Goal: Task Accomplishment & Management: Manage account settings

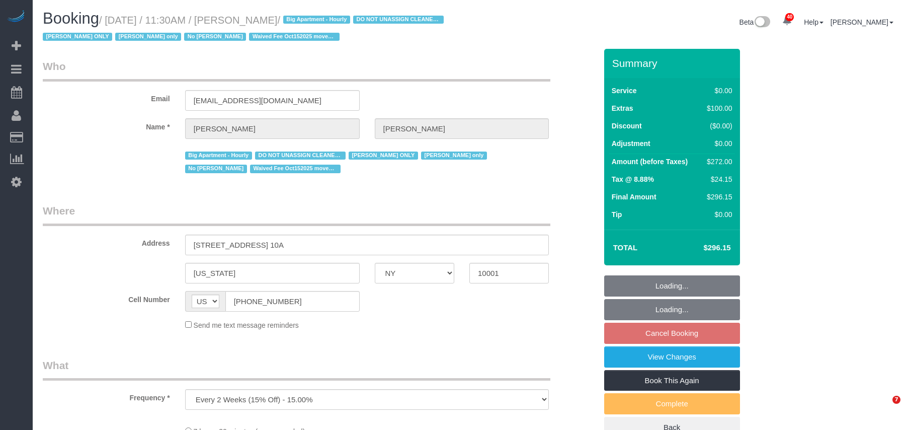
select select "NY"
select select "string:stripe-pm_1RRmor4VGloSiKo75q03orw4"
select select "number:89"
select select "number:73"
select select "number:15"
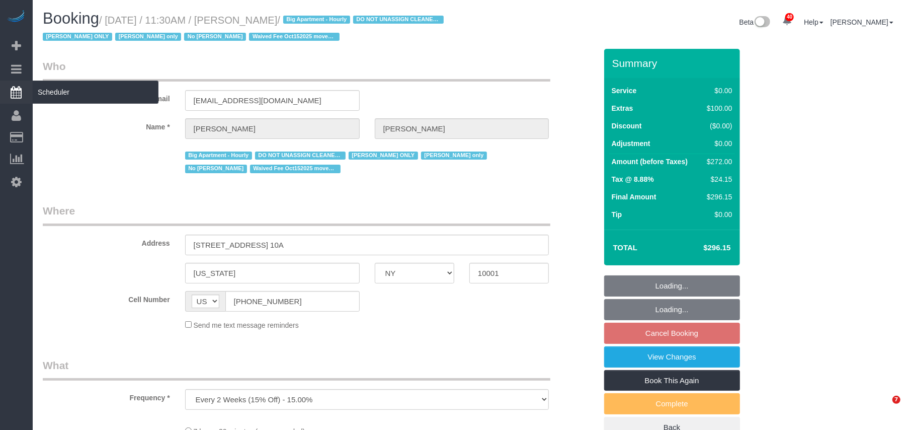
select select "number:5"
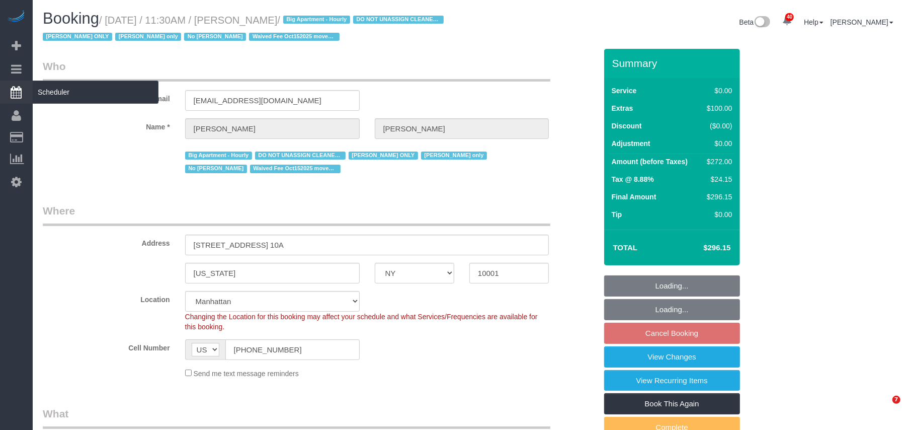
select select "object:1095"
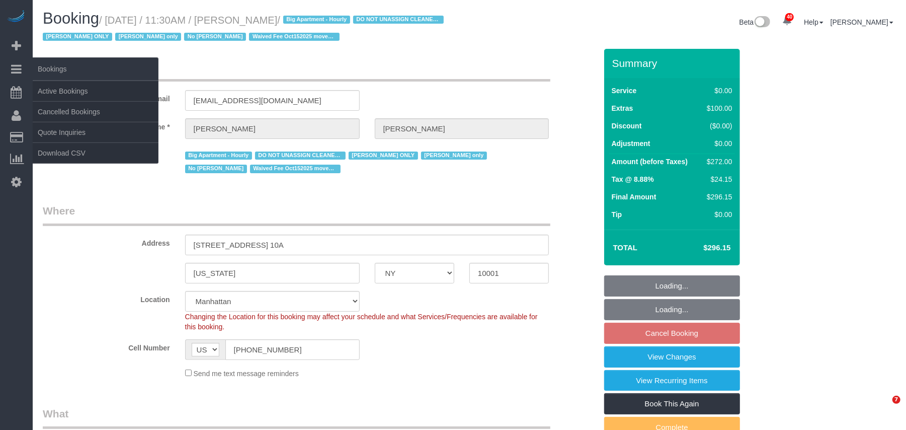
select select "2"
click at [57, 84] on link "Active Bookings" at bounding box center [96, 91] width 126 height 20
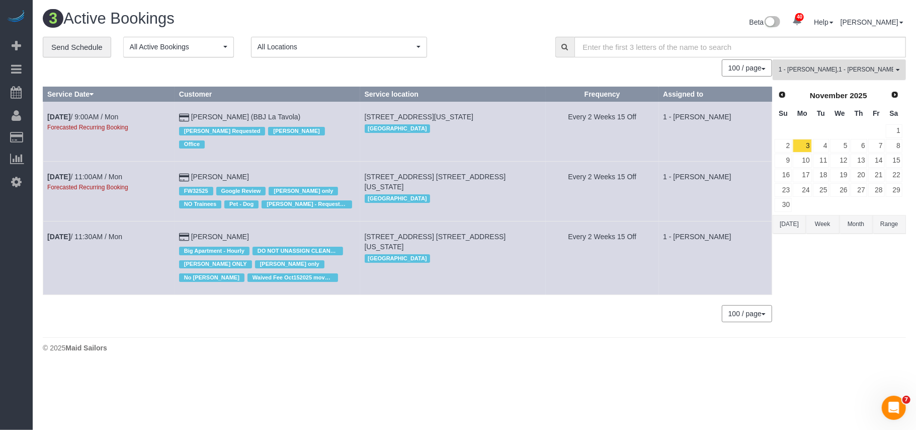
click at [863, 73] on span "1 - Ingrid Malasi , 1 - Marlenyn Robles" at bounding box center [836, 69] width 115 height 9
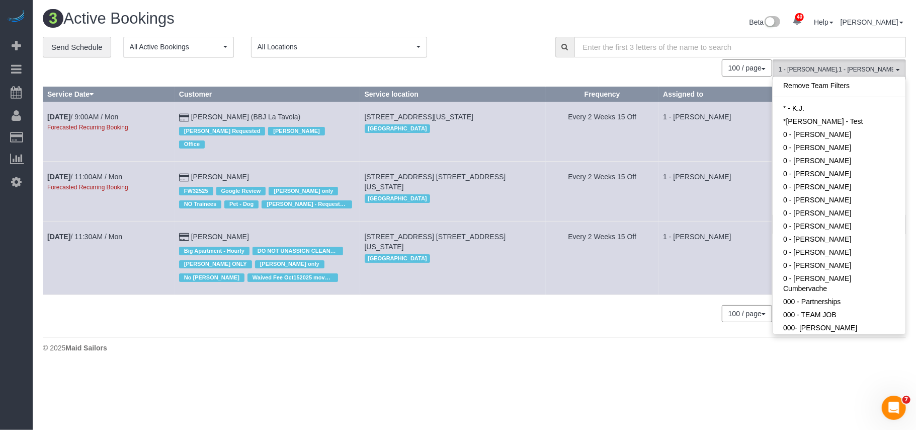
scroll to position [322, 0]
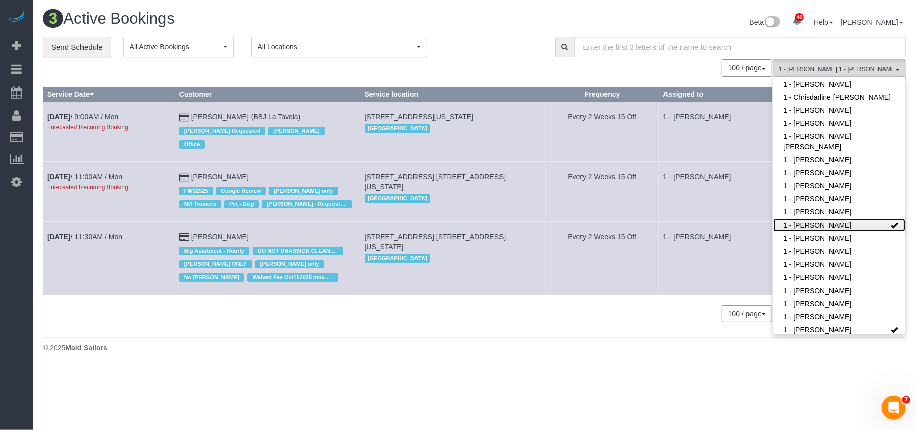
click at [819, 218] on link "1 - Ingrid Malasi" at bounding box center [839, 224] width 132 height 13
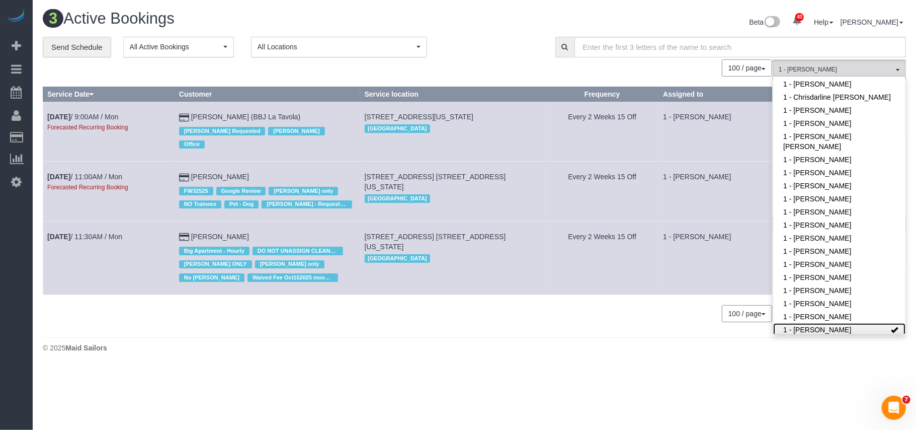
click at [844, 323] on link "1 - Marlenyn Robles" at bounding box center [839, 329] width 132 height 13
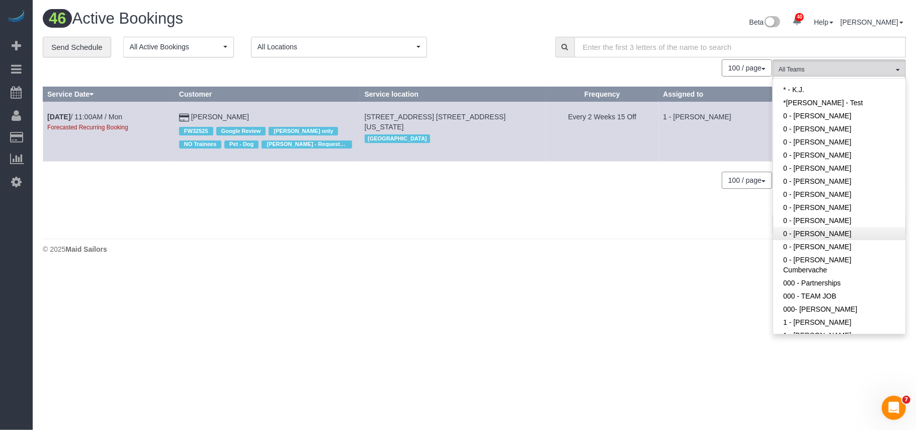
scroll to position [0, 0]
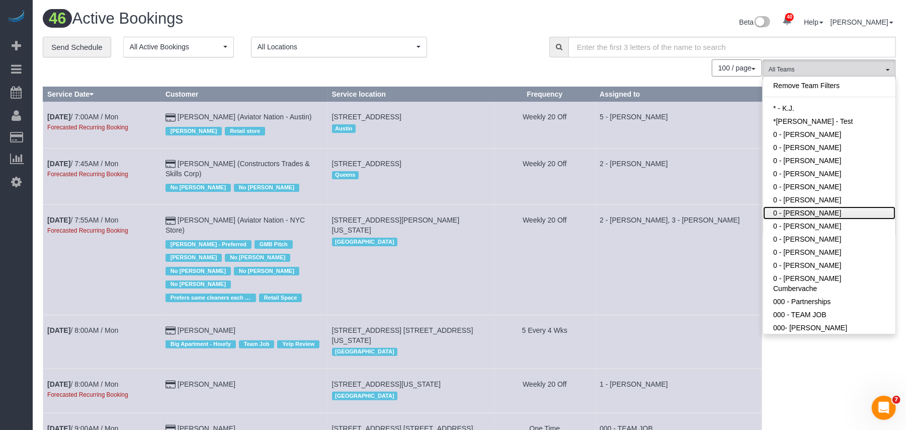
click at [828, 215] on link "0 - Kionia Sease" at bounding box center [829, 212] width 132 height 13
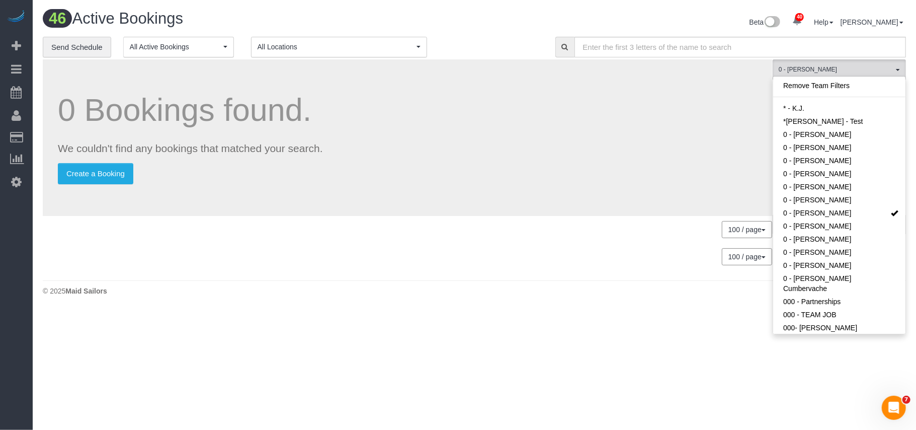
drag, startPoint x: 479, startPoint y: 32, endPoint x: 485, endPoint y: 34, distance: 6.4
click at [480, 31] on div "Beta 40 Your Notifications You have 0 alerts × You have 8 to charge for 10/14/2…" at bounding box center [694, 23] width 439 height 27
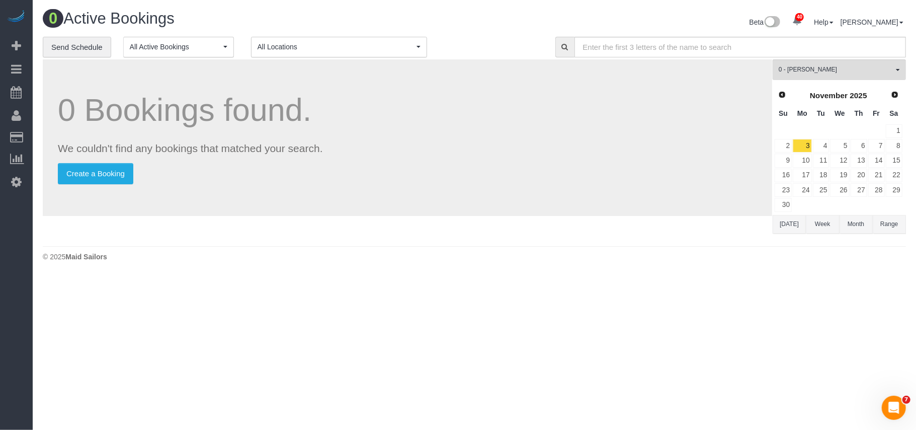
click at [508, 260] on div "© 2025 Maid Sailors" at bounding box center [475, 257] width 864 height 10
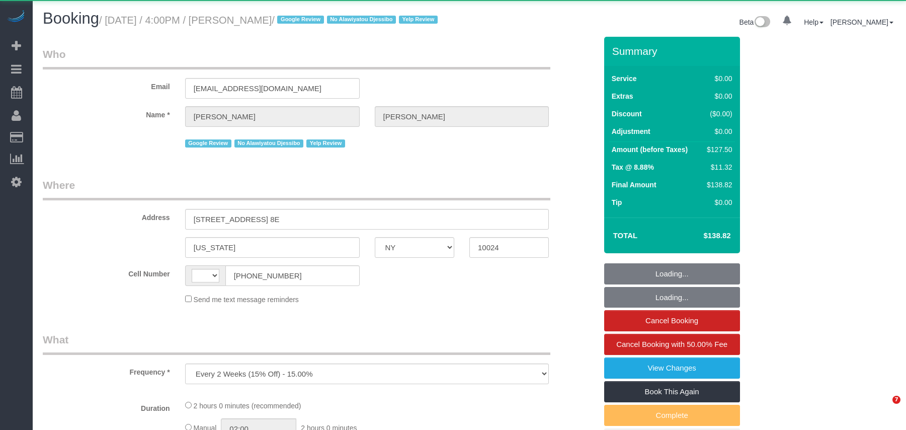
select select "NY"
select select "string:stripe-pm_1S2Jmi4VGloSiKo7dhJizWpP"
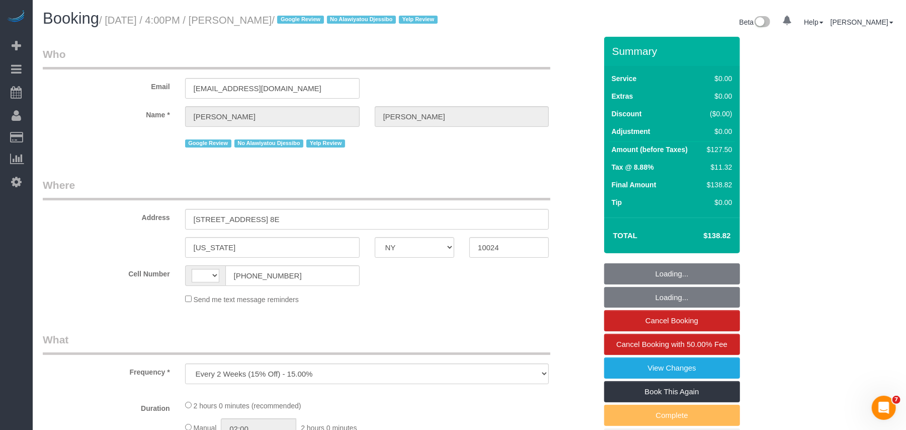
select select "string:US"
select select "1"
select select "number:89"
select select "number:90"
select select "number:15"
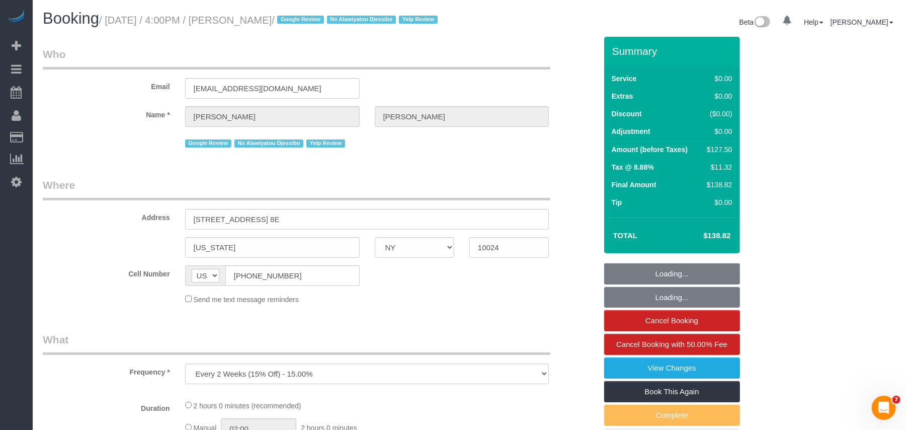
select select "number:5"
select select "number:21"
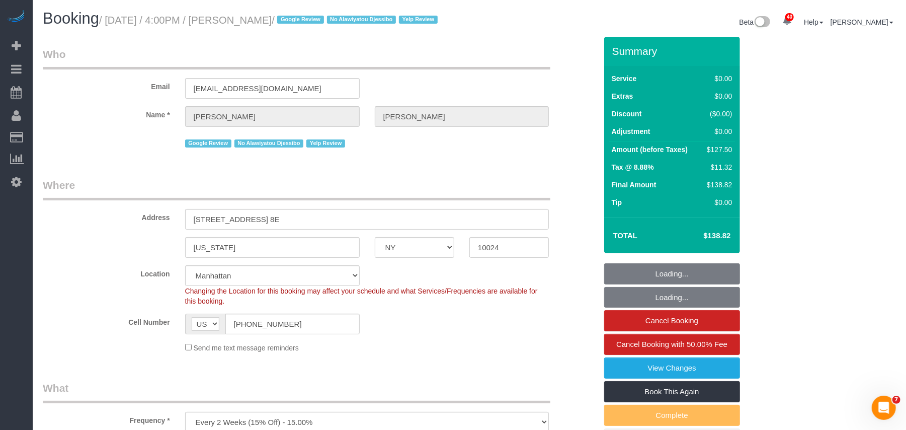
select select "spot1"
select select "object:1558"
select select "1"
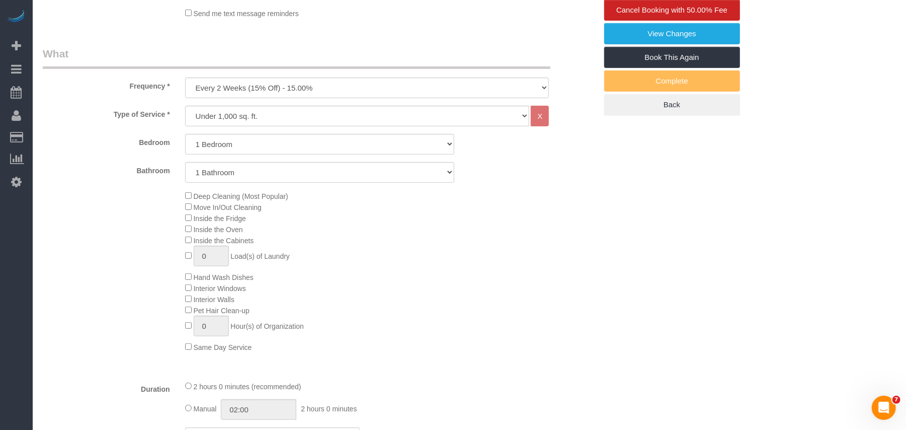
scroll to position [201, 0]
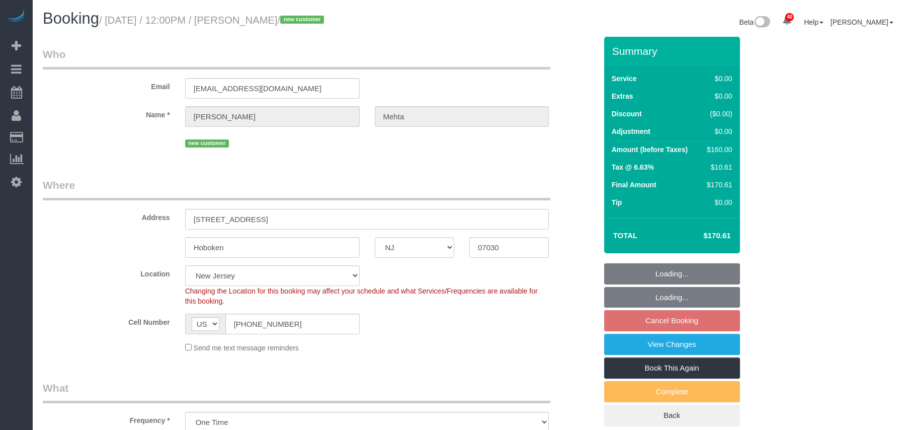
select select "NJ"
select select "1"
select select "number:89"
select select "number:73"
select select "number:15"
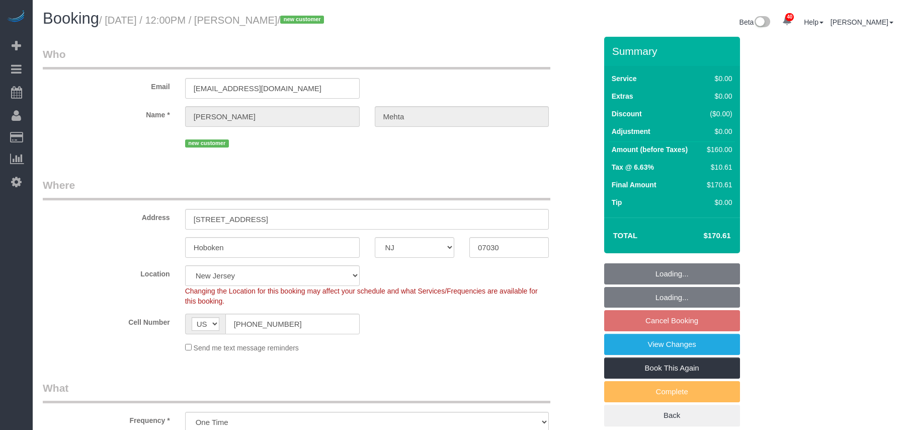
select select "number:5"
select select "object:1140"
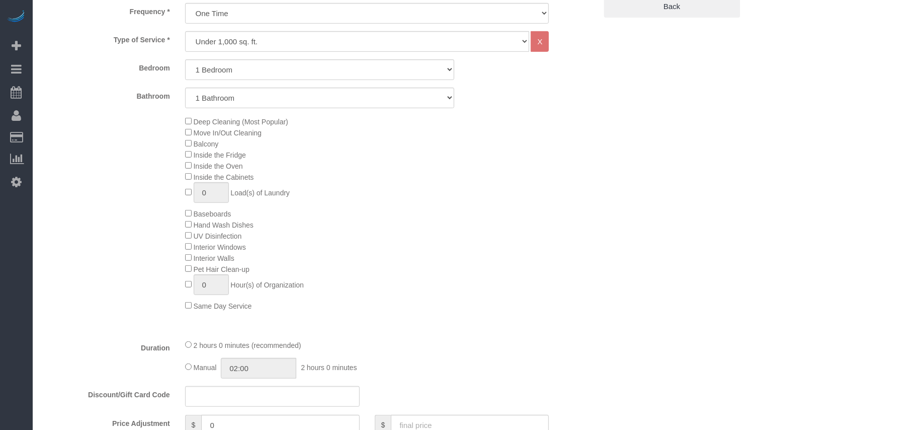
select select "string:stripe-pm_1SIHZY4VGloSiKo70luYy2uq"
select select "spot4"
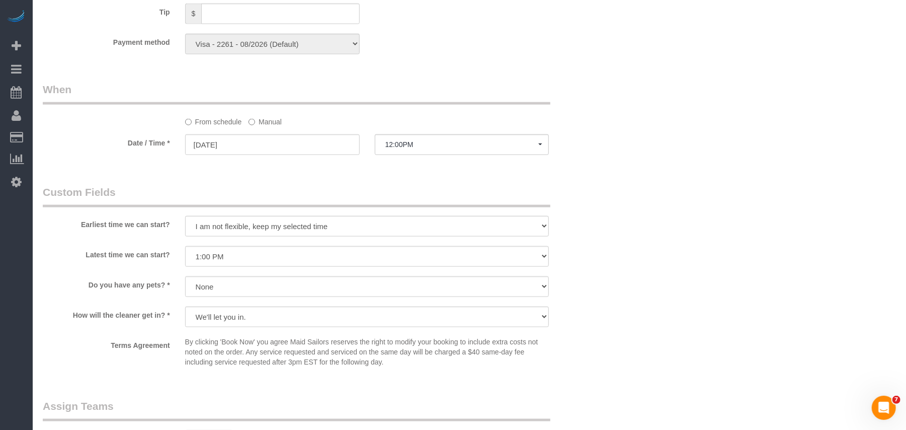
click at [594, 305] on sui-booking-custom-fields "Earliest time we can start? I am not flexible, keep my selected time 8:00 AM 9:…" at bounding box center [320, 278] width 554 height 187
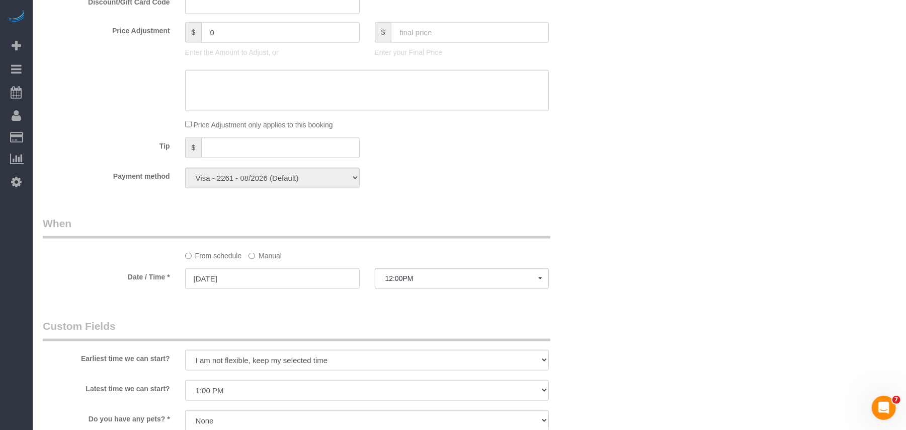
scroll to position [935, 0]
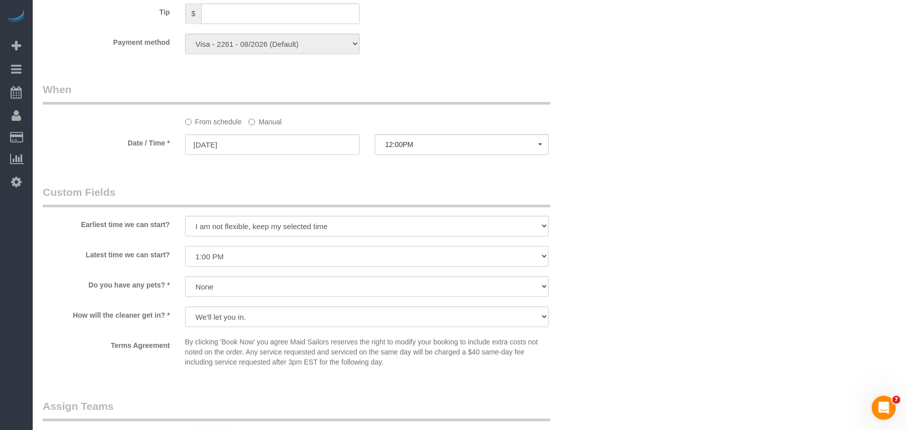
click at [230, 255] on select "I am not flexible, keep my selected time 8:00 AM 9:00 AM 10:00 AM 11:00 AM 12:0…" at bounding box center [367, 256] width 364 height 21
select select "number:90"
click at [185, 247] on select "I am not flexible, keep my selected time 8:00 AM 9:00 AM 10:00 AM 11:00 AM 12:0…" at bounding box center [367, 256] width 364 height 21
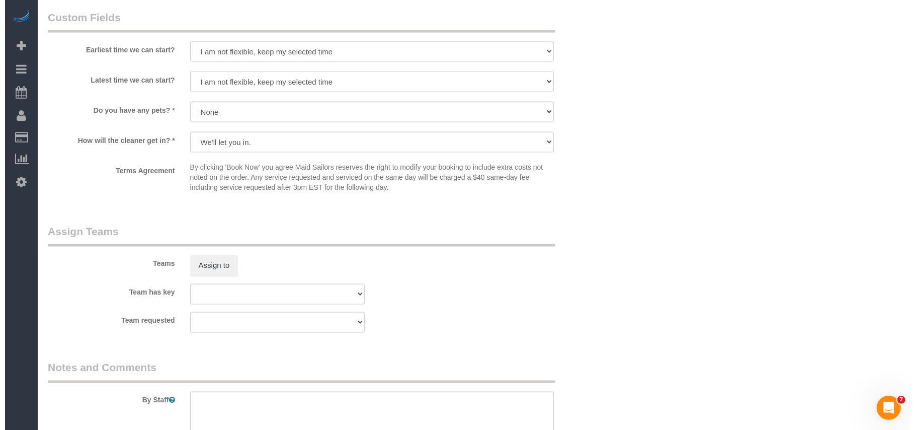
scroll to position [1140, 0]
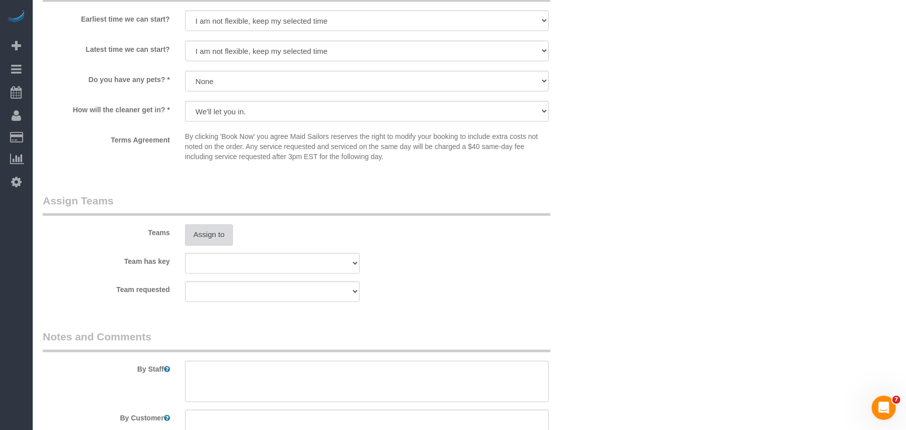
click at [203, 231] on button "Assign to" at bounding box center [209, 234] width 48 height 21
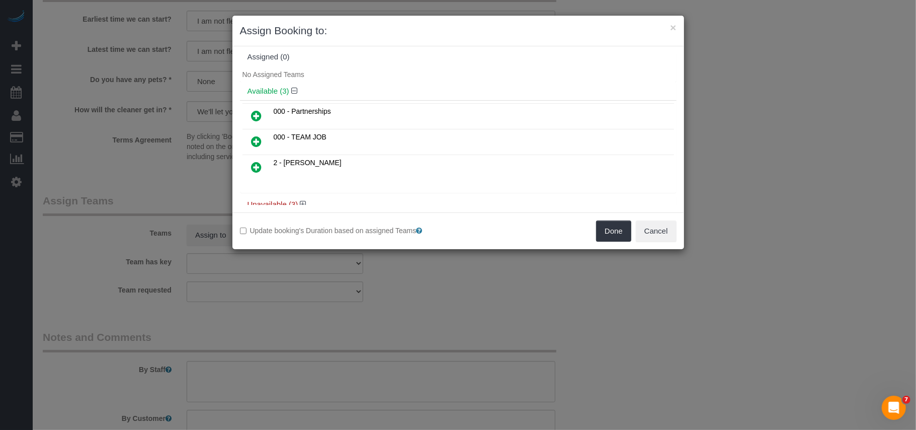
scroll to position [25, 0]
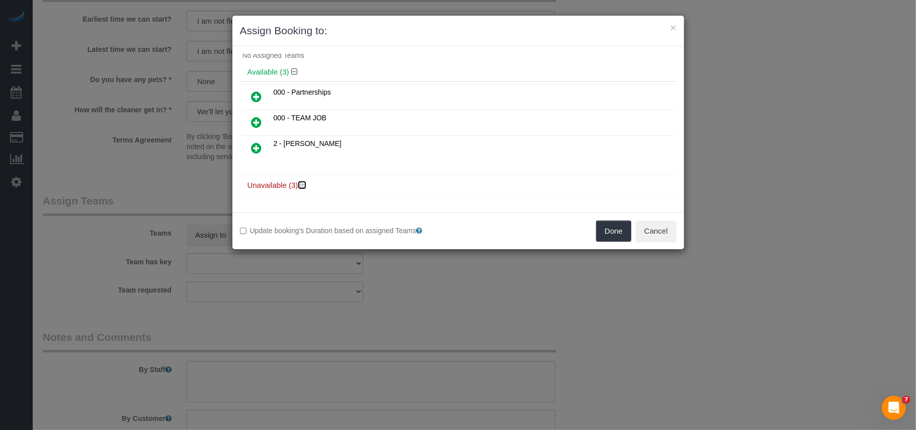
click at [306, 188] on icon at bounding box center [303, 185] width 6 height 8
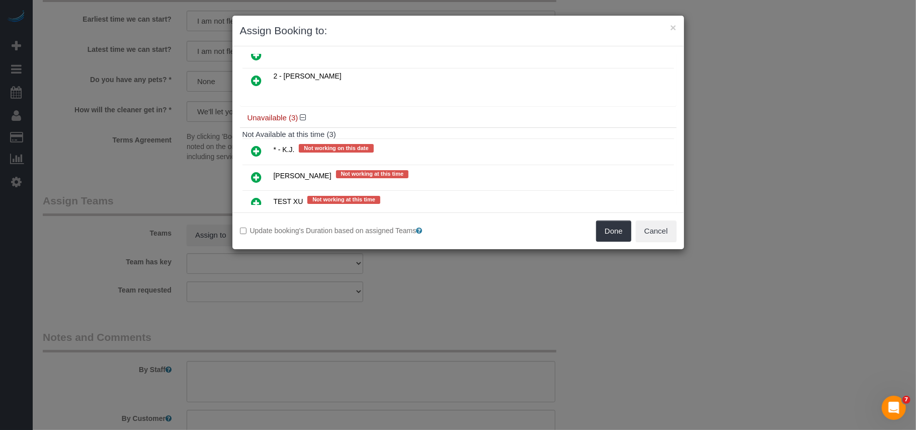
click at [259, 151] on icon at bounding box center [257, 151] width 11 height 12
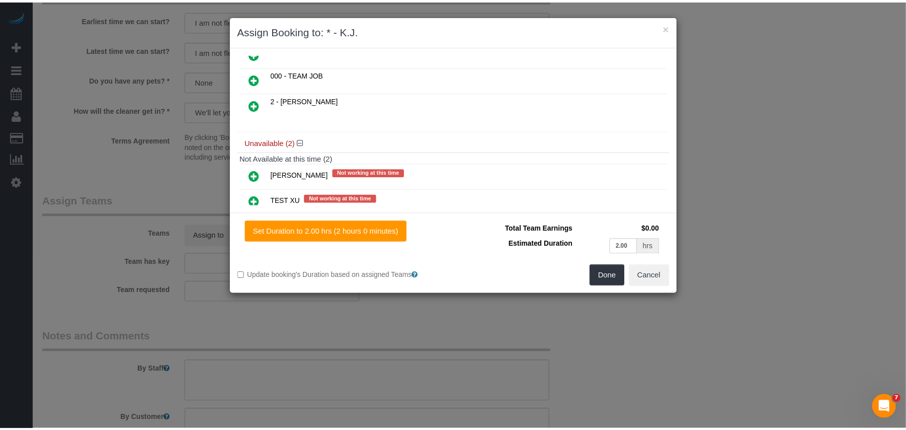
scroll to position [117, 0]
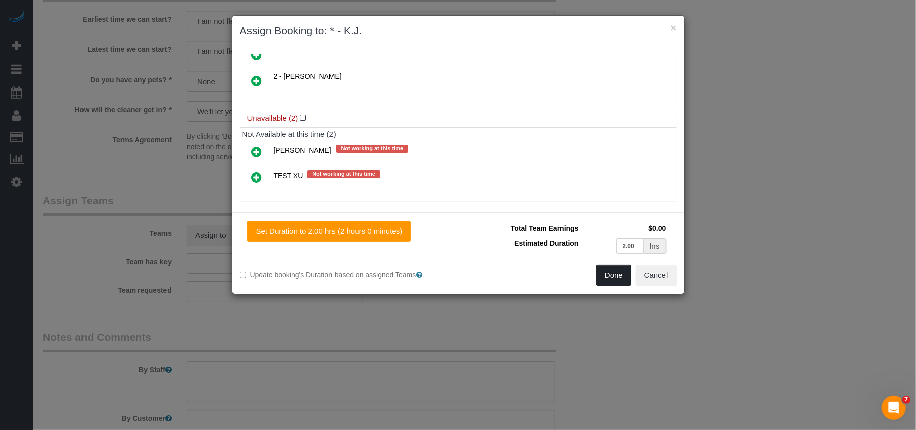
click at [602, 274] on button "Done" at bounding box center [613, 275] width 35 height 21
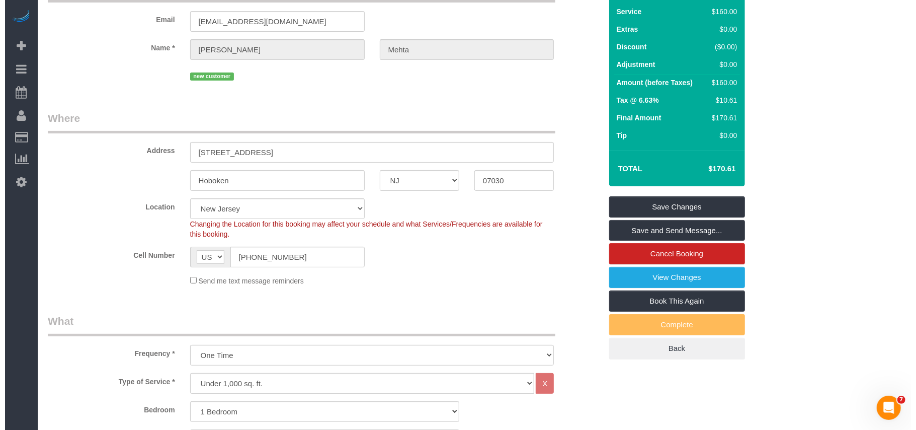
scroll to position [0, 0]
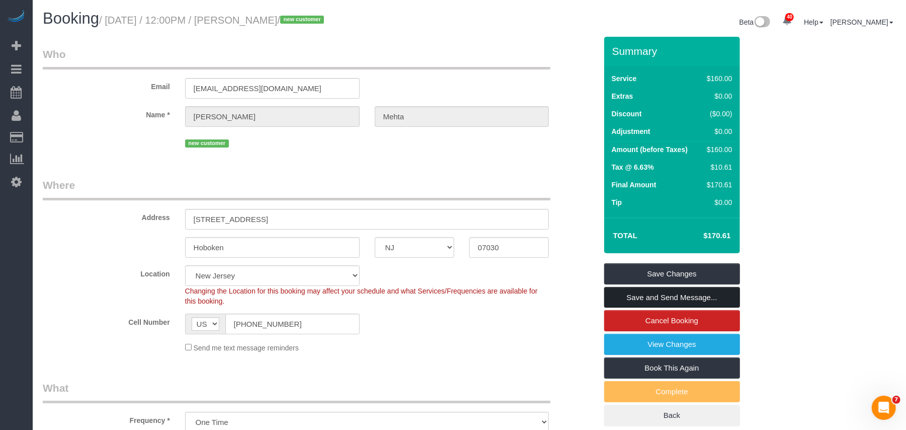
click at [648, 292] on link "Save and Send Message..." at bounding box center [672, 297] width 136 height 21
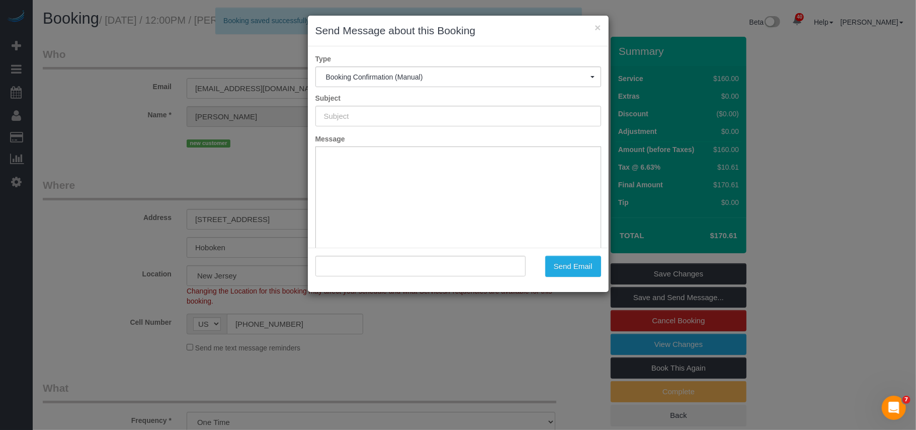
type input "Cleaning Confirmed for [DATE] 12:00pm"
type input ""[PERSON_NAME]" <[EMAIL_ADDRESS][DOMAIN_NAME]>"
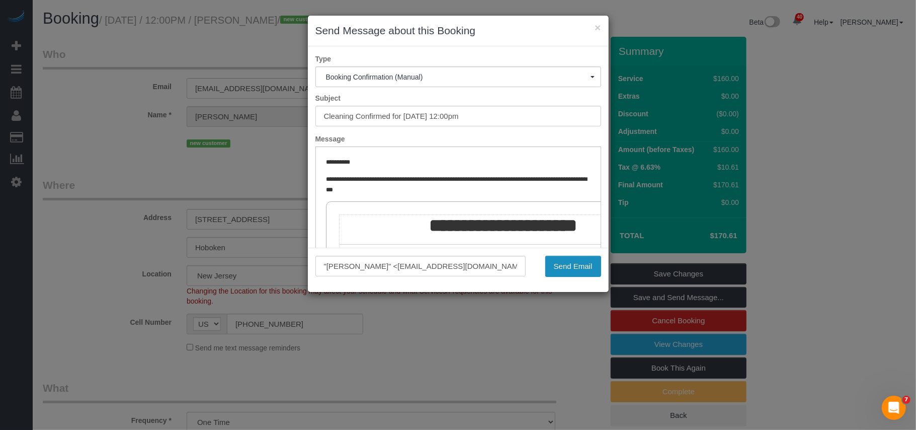
click at [564, 263] on button "Send Email" at bounding box center [573, 266] width 56 height 21
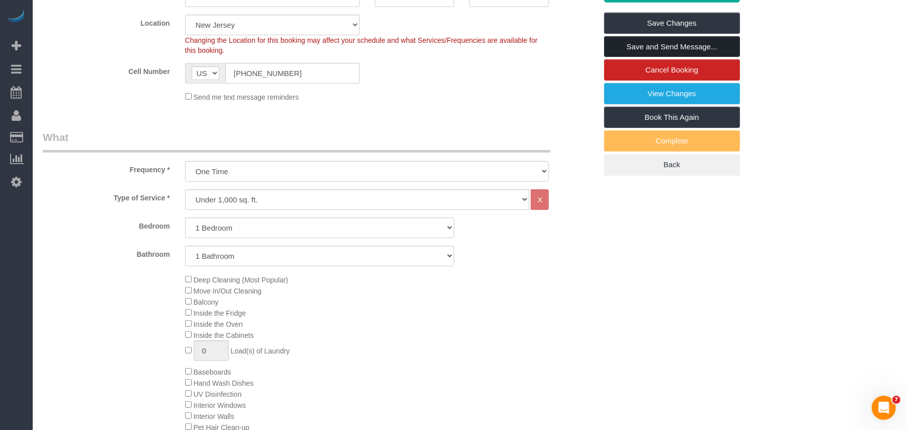
scroll to position [268, 0]
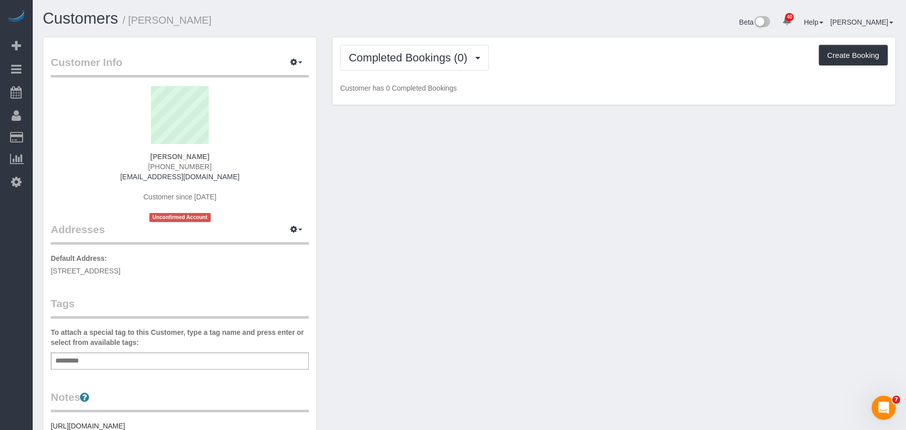
drag, startPoint x: 190, startPoint y: 270, endPoint x: 49, endPoint y: 268, distance: 141.4
click at [49, 268] on div "Customer Info Edit Contact Info Send Message Email Preferences Special Sales Ta…" at bounding box center [179, 378] width 273 height 683
copy span "300 Newark St, Unit 3K, Hoboken, NJ 07030"
click at [136, 363] on div "Add a tag" at bounding box center [180, 360] width 258 height 17
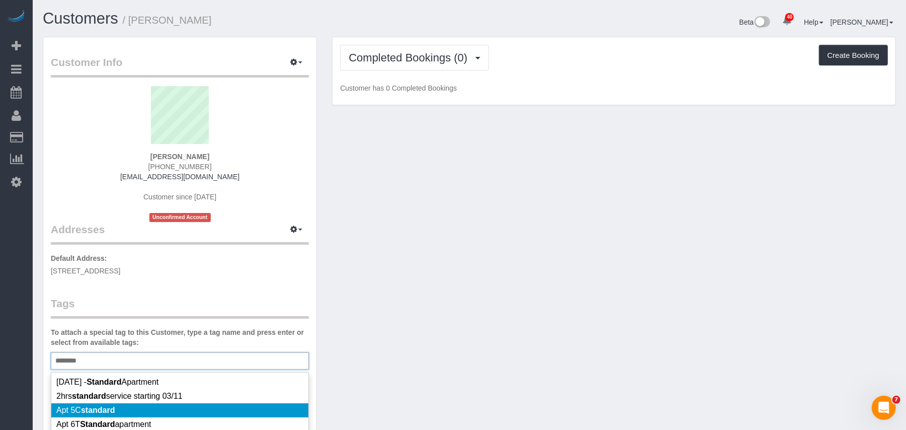
type input "********"
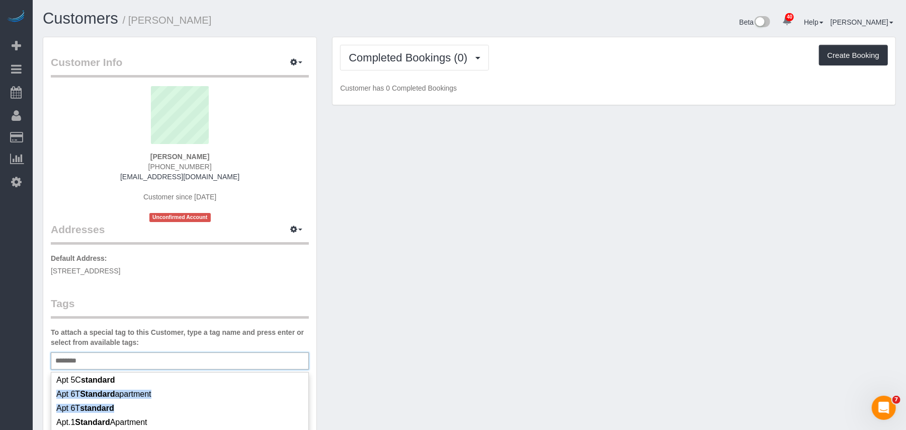
scroll to position [47, 0]
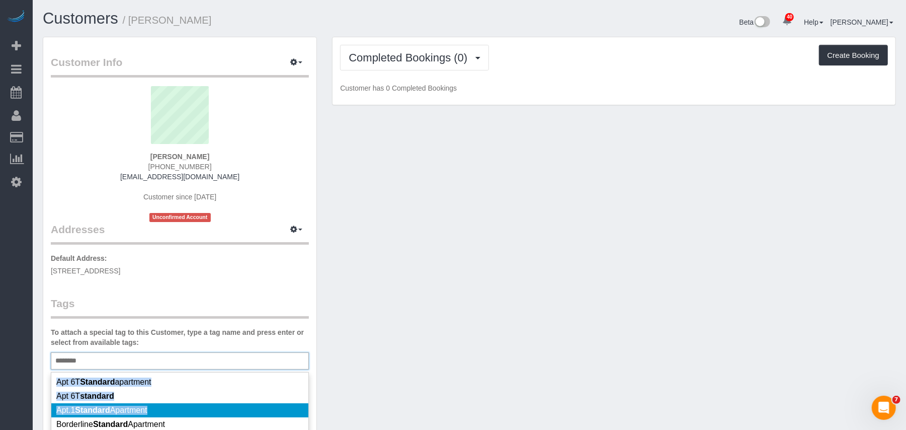
drag, startPoint x: 133, startPoint y: 407, endPoint x: 151, endPoint y: 401, distance: 19.3
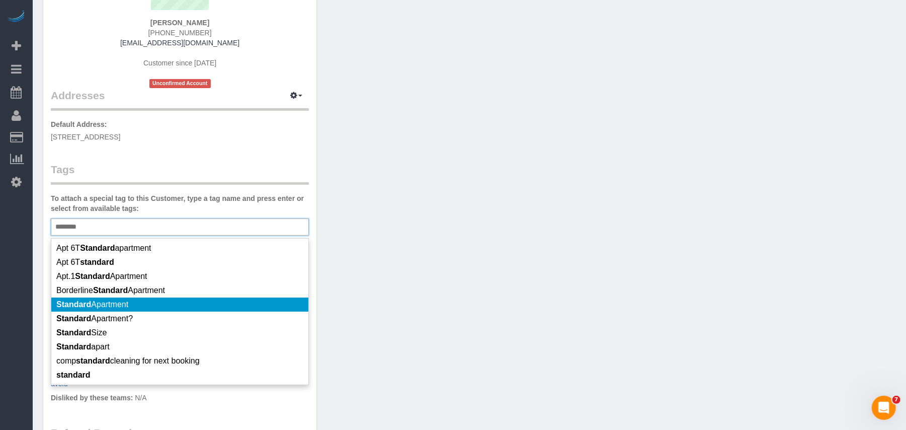
click at [141, 300] on li "Standard Apartment" at bounding box center [179, 304] width 257 height 14
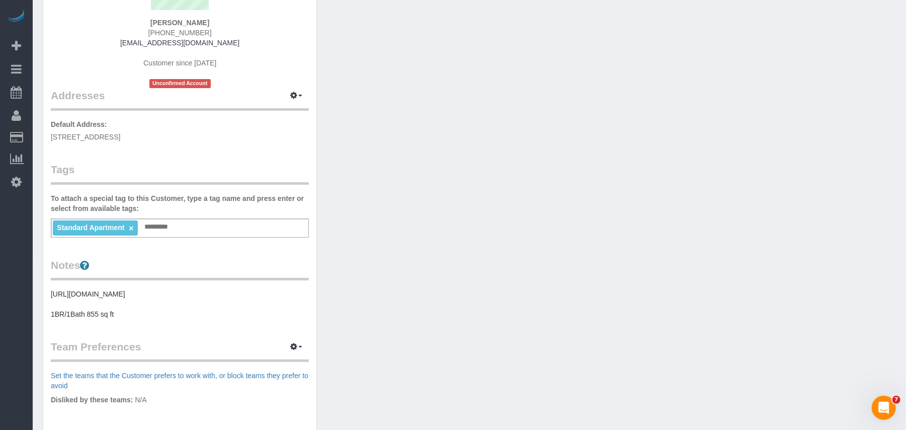
click at [480, 259] on div "Customer Info Edit Contact Info Send Message Email Preferences Special Sales Ta…" at bounding box center [469, 251] width 869 height 696
click at [293, 97] on icon "button" at bounding box center [293, 95] width 7 height 6
click at [279, 116] on button "Manage Addresses" at bounding box center [268, 115] width 82 height 14
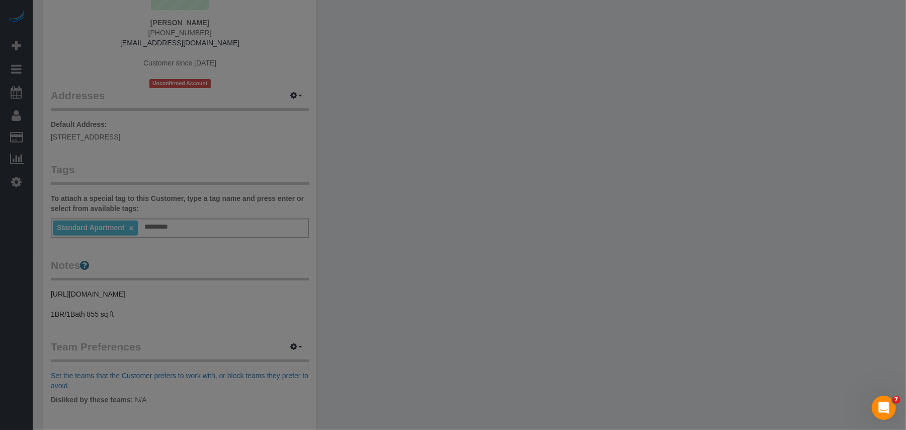
select select "NJ"
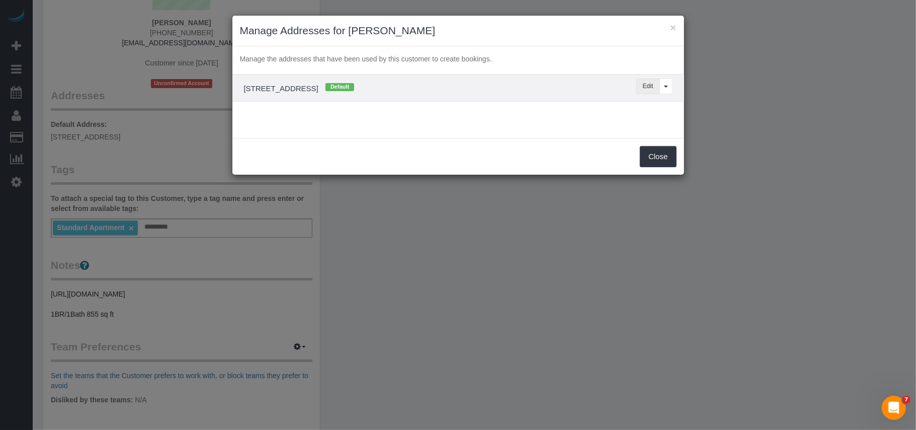
click at [639, 87] on button "Edit" at bounding box center [649, 87] width 24 height 16
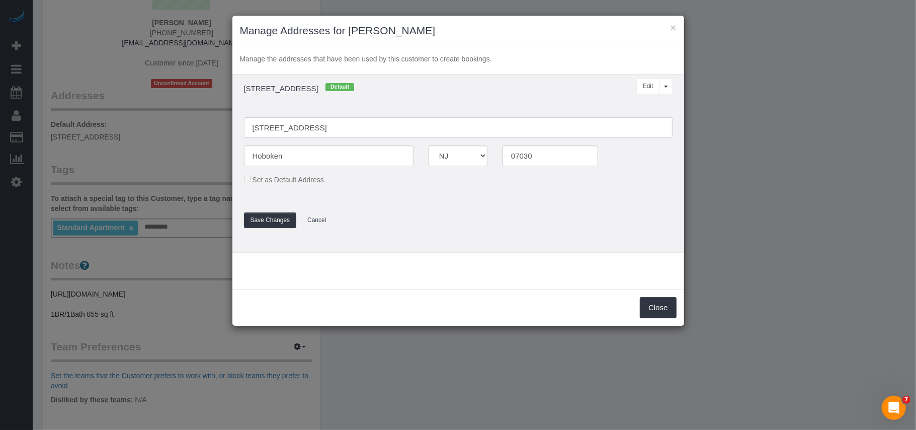
drag, startPoint x: 302, startPoint y: 129, endPoint x: 302, endPoint y: 137, distance: 8.6
click at [301, 129] on input "300 Newark St, Unit 3K" at bounding box center [458, 127] width 429 height 21
type input "300 Newark Street, Unit 3K"
click at [276, 220] on button "Save Changes" at bounding box center [270, 220] width 53 height 16
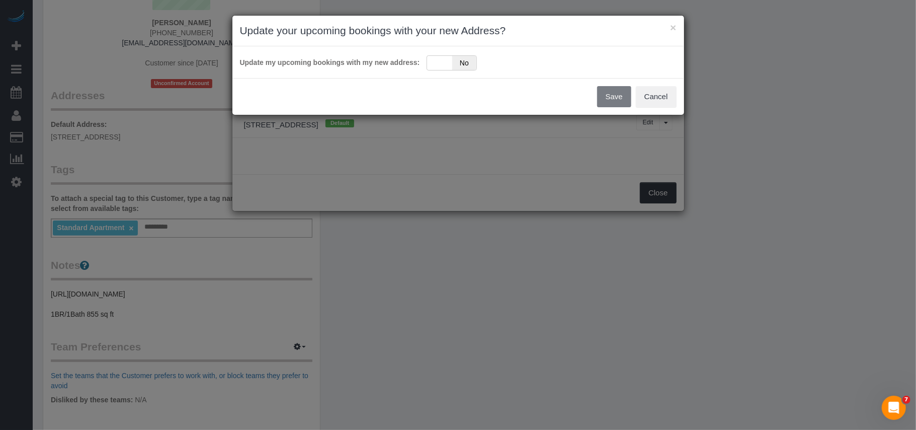
click at [441, 71] on div "Update my upcoming bookings with my new address: Yes No" at bounding box center [458, 62] width 452 height 32
click at [440, 70] on div "Yes No" at bounding box center [452, 62] width 50 height 15
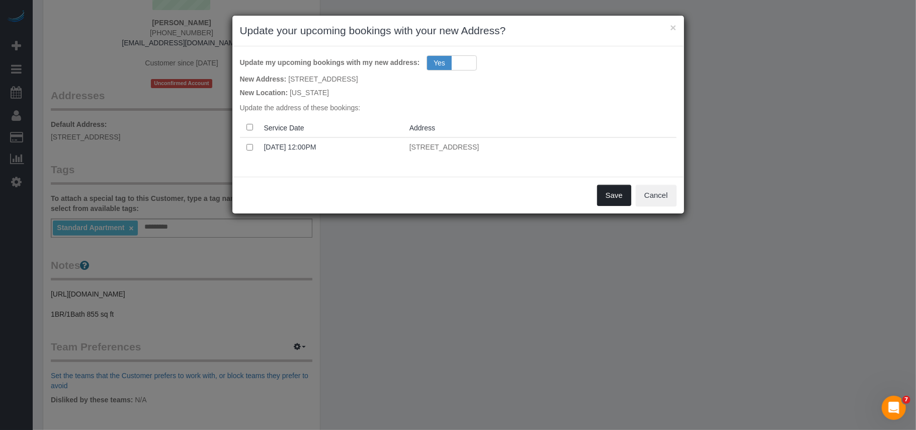
click at [614, 192] on button "Save" at bounding box center [614, 195] width 34 height 21
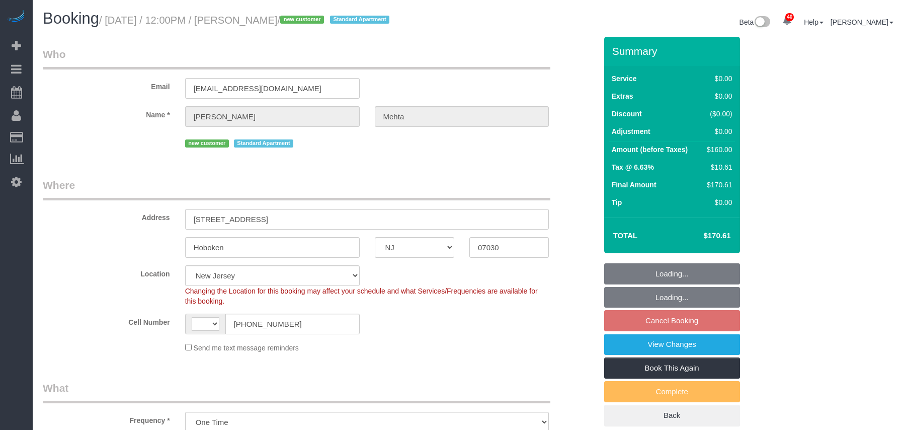
select select "NJ"
select select "1"
select select "number:89"
select select "number:90"
select select "number:15"
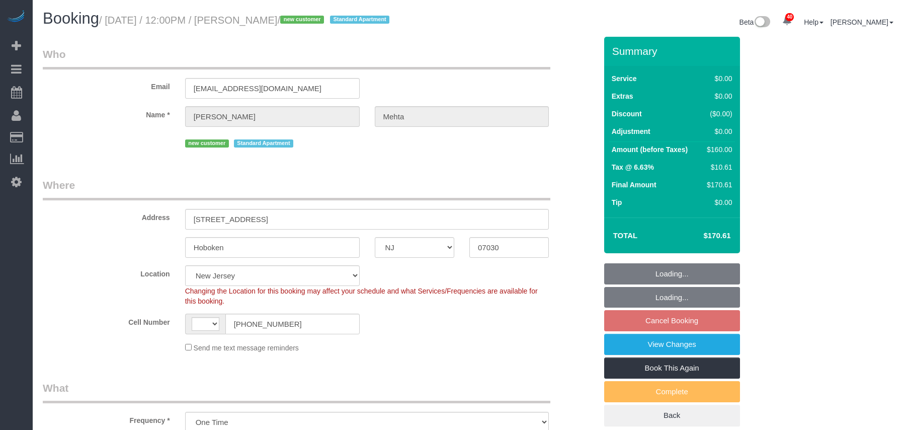
select select "number:5"
select select "string:US"
select select "object:681"
select select "spot4"
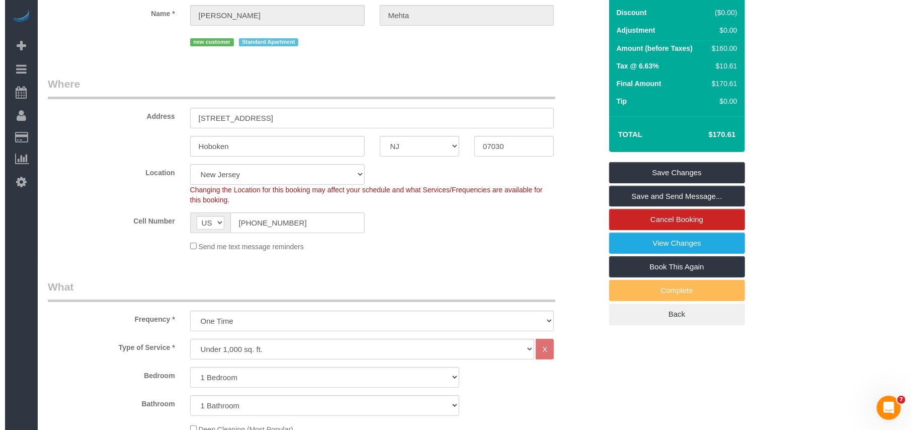
scroll to position [134, 0]
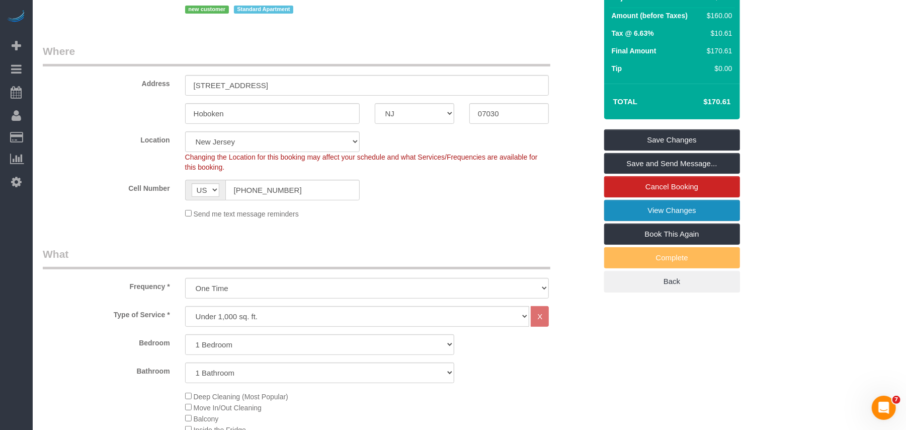
drag, startPoint x: 646, startPoint y: 211, endPoint x: 516, endPoint y: 200, distance: 130.8
click at [646, 211] on link "View Changes" at bounding box center [672, 210] width 136 height 21
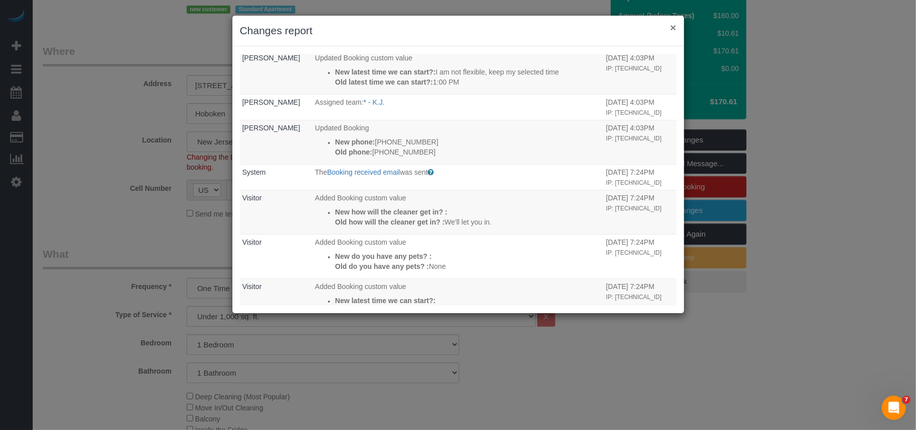
click at [672, 32] on button "×" at bounding box center [673, 27] width 6 height 11
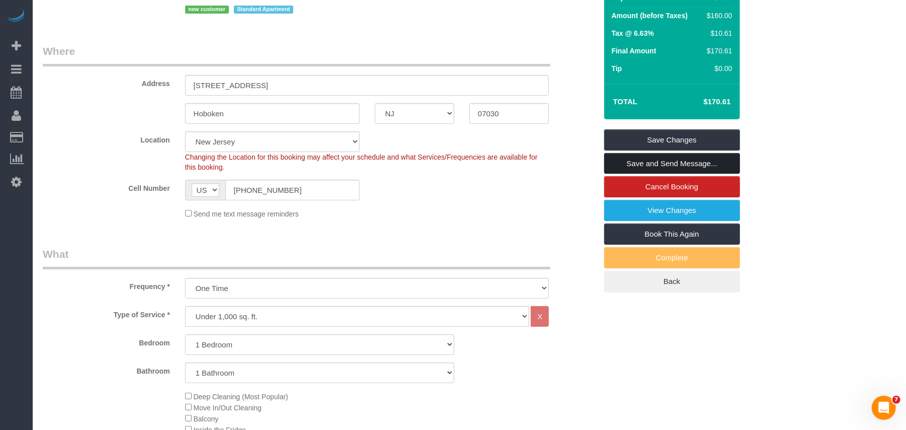
click at [668, 160] on link "Save and Send Message..." at bounding box center [672, 163] width 136 height 21
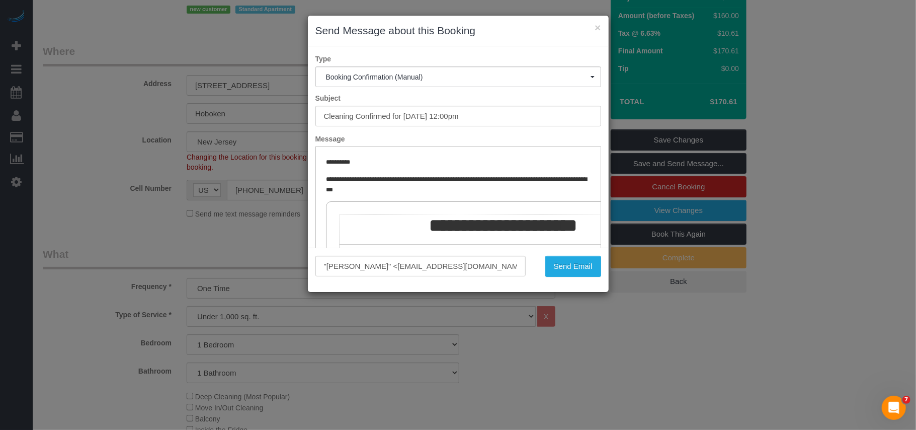
scroll to position [0, 0]
click at [570, 271] on button "Send Email" at bounding box center [573, 266] width 56 height 21
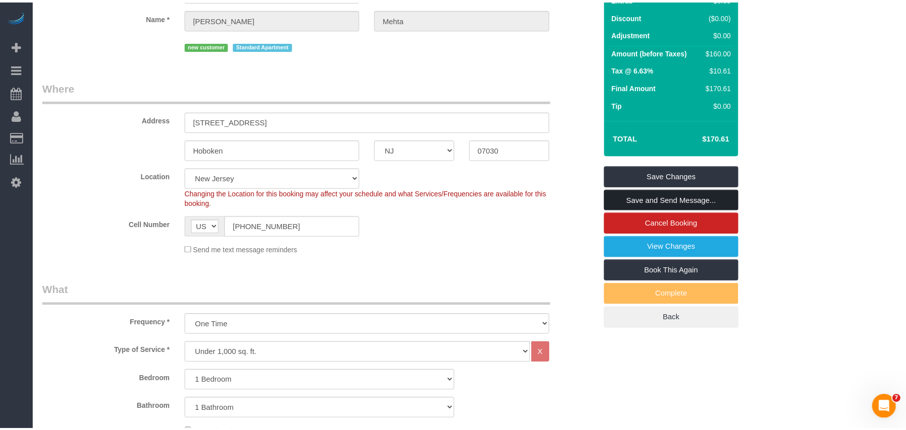
scroll to position [170, 0]
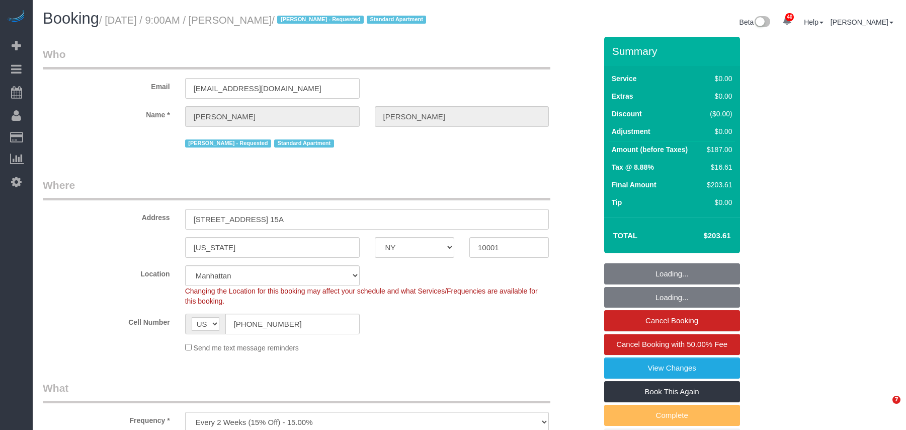
select select "NY"
select select "2"
select select "spot58"
select select "number:56"
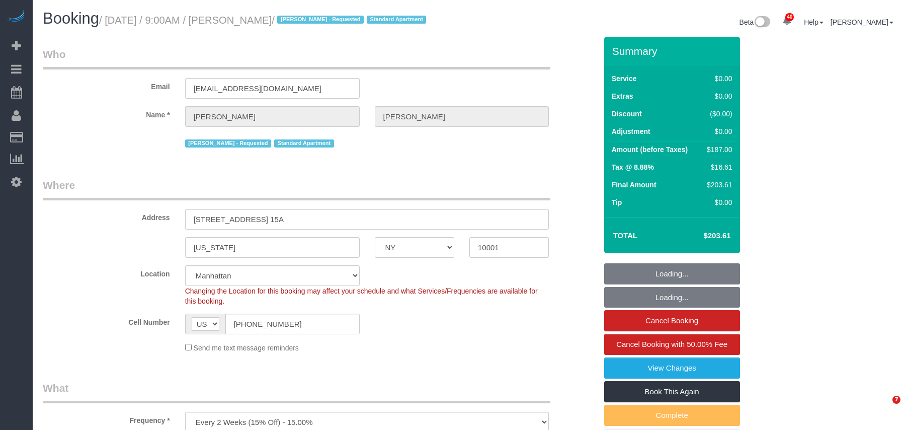
select select "number:70"
select select "number:15"
select select "number:5"
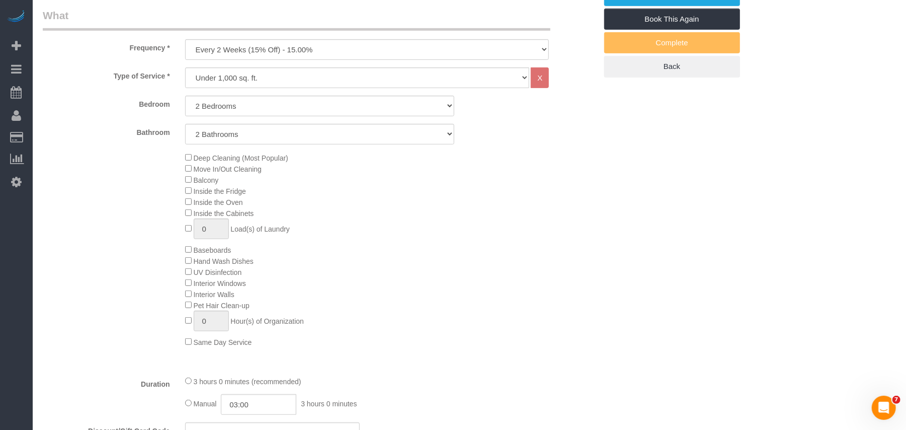
scroll to position [536, 0]
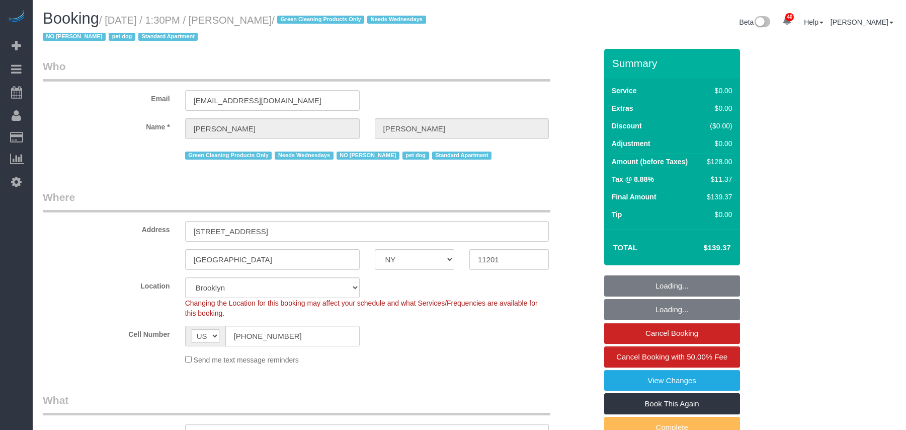
select select "NY"
select select "number:57"
select select "number:74"
select select "number:13"
select select "number:7"
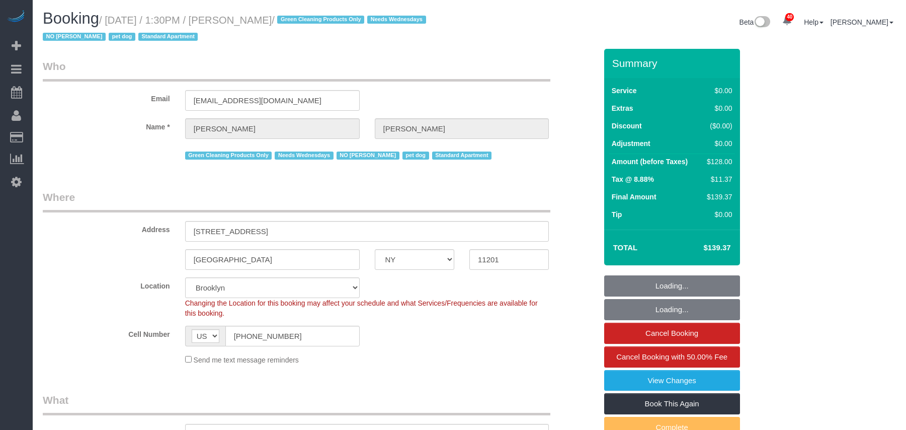
select select "object:1475"
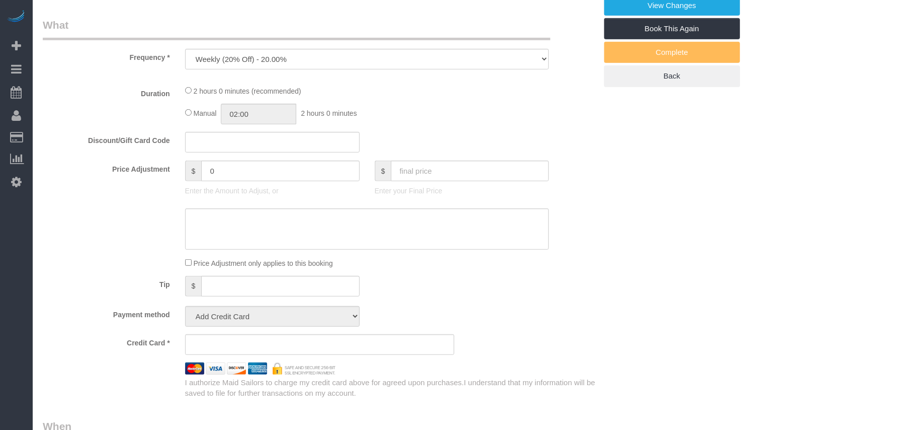
select select "string:stripe-pm_1RN3sH4VGloSiKo7cD90aCm4"
select select "1"
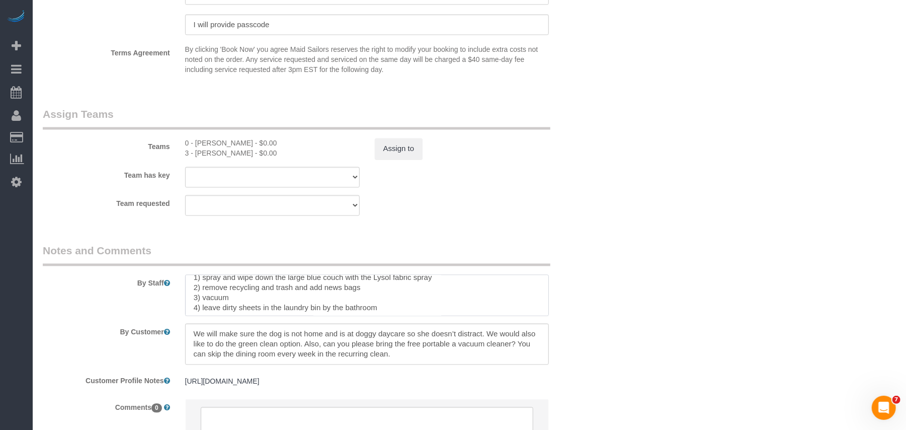
scroll to position [150, 0]
